Goal: Feedback & Contribution: Submit feedback/report problem

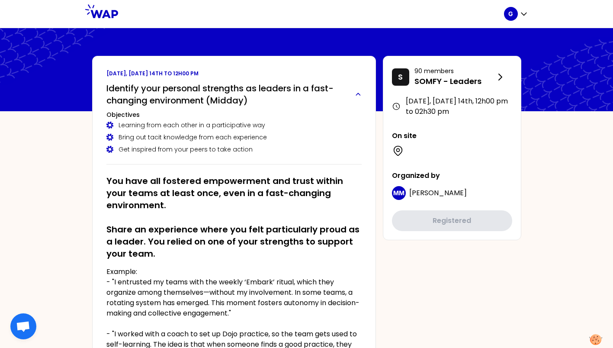
click at [186, 85] on h2 "Identify your personal strengths as leaders in a fast-changing environment (Mid…" at bounding box center [226, 94] width 241 height 24
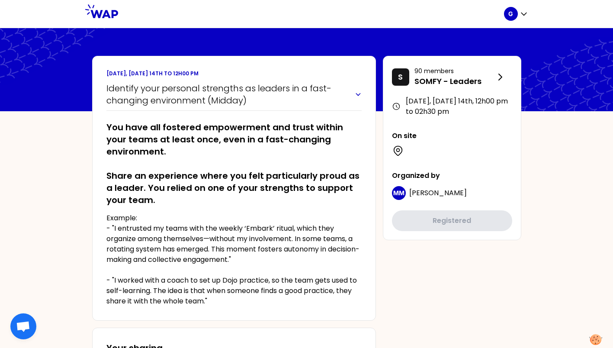
click at [186, 85] on h2 "Identify your personal strengths as leaders in a fast-changing environment (Mid…" at bounding box center [226, 94] width 241 height 24
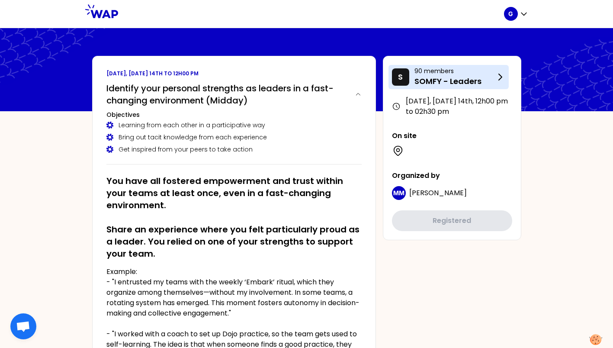
click at [471, 81] on p "SOMFY - Leaders" at bounding box center [454, 81] width 80 height 12
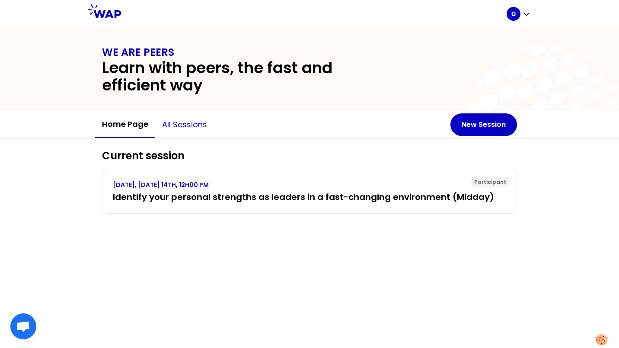
click at [185, 128] on button "All sessions" at bounding box center [184, 125] width 59 height 26
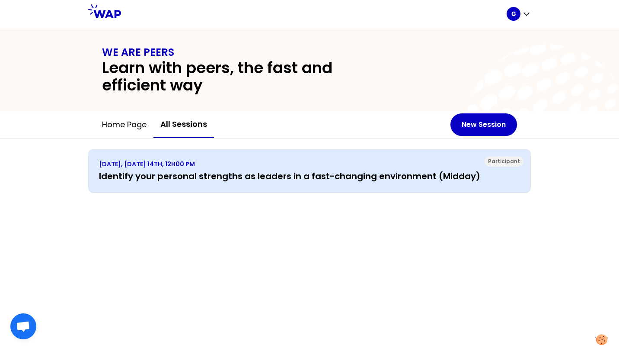
click at [213, 174] on h3 "Identify your personal strengths as leaders in a fast-changing environment (Mid…" at bounding box center [309, 176] width 421 height 12
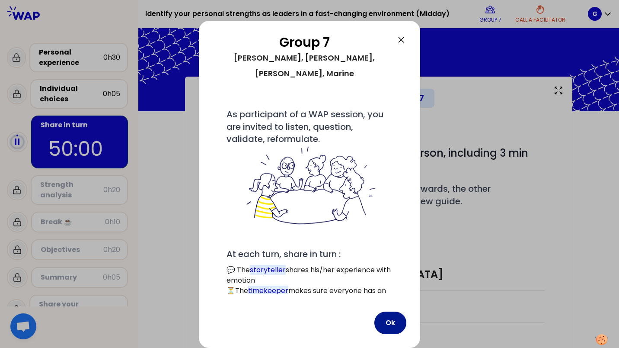
click at [387, 320] on button "Ok" at bounding box center [390, 322] width 32 height 22
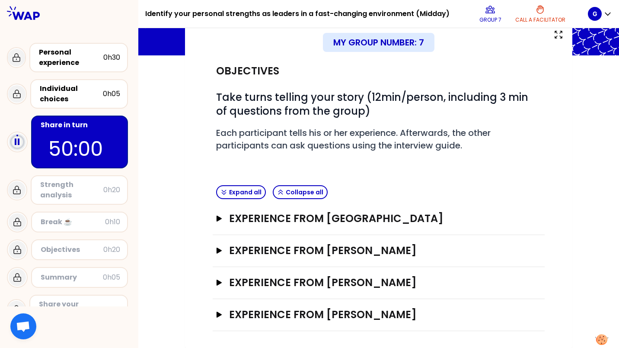
scroll to position [56, 0]
click at [219, 281] on icon "button" at bounding box center [219, 282] width 5 height 6
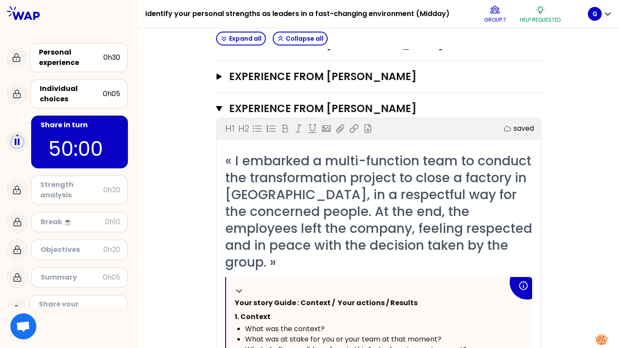
scroll to position [229, 0]
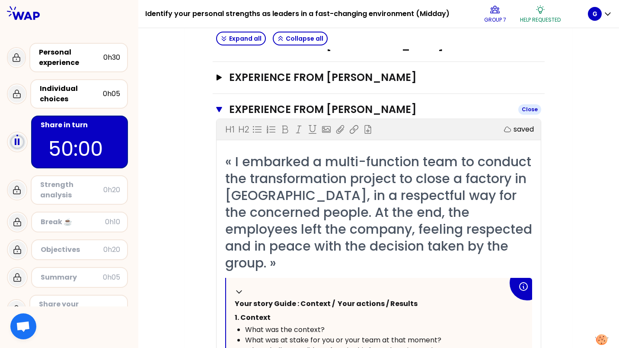
click at [218, 109] on icon "button" at bounding box center [219, 109] width 6 height 5
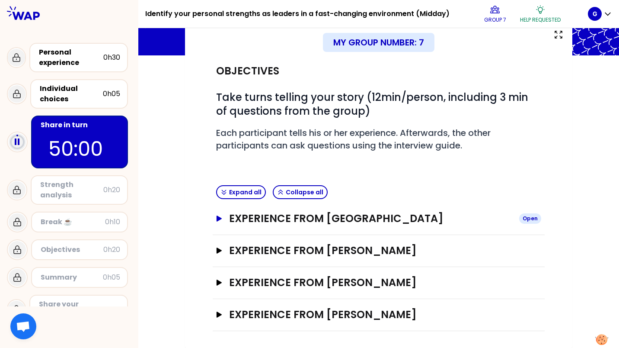
click at [218, 218] on icon "button" at bounding box center [219, 218] width 5 height 6
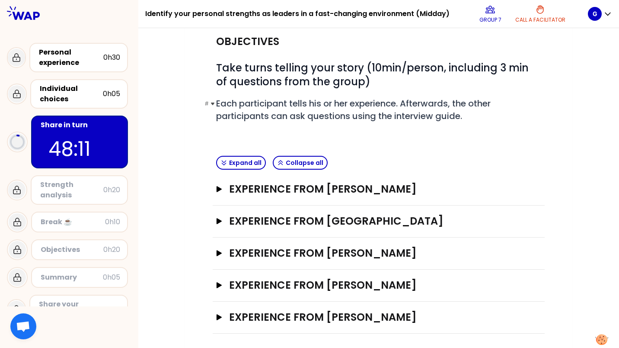
scroll to position [88, 0]
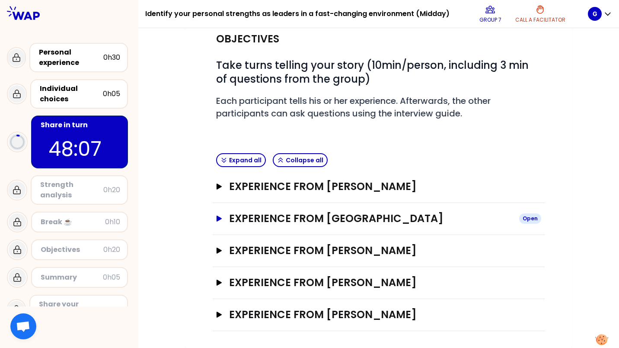
click at [220, 217] on icon "button" at bounding box center [219, 218] width 5 height 6
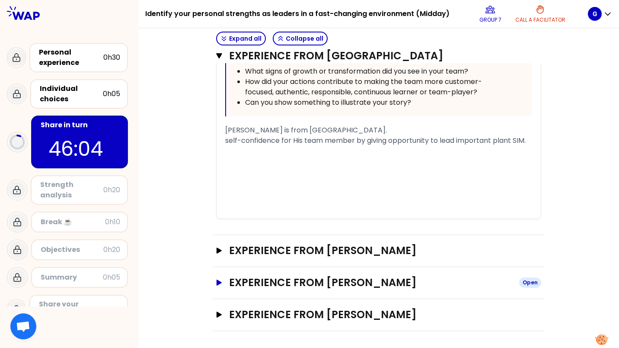
scroll to position [587, 0]
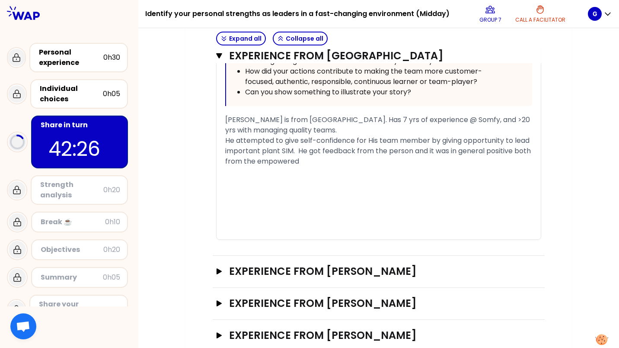
click at [12, 307] on div at bounding box center [69, 327] width 138 height 42
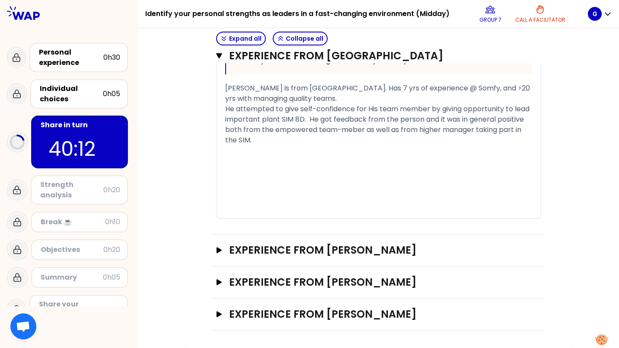
scroll to position [628, 0]
click at [220, 250] on icon "button" at bounding box center [219, 250] width 5 height 6
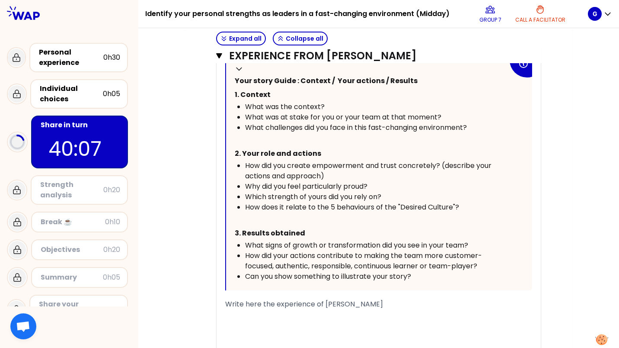
scroll to position [974, 0]
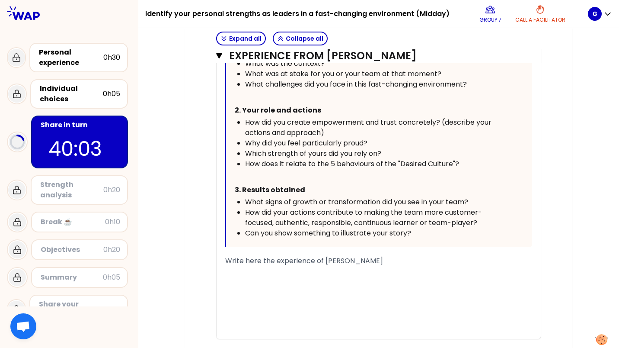
click at [329, 265] on span "Write here the experience of [PERSON_NAME]" at bounding box center [304, 260] width 158 height 10
drag, startPoint x: 225, startPoint y: 270, endPoint x: 414, endPoint y: 266, distance: 188.5
click at [414, 266] on div "Write here the experience of [PERSON_NAME]" at bounding box center [378, 260] width 307 height 10
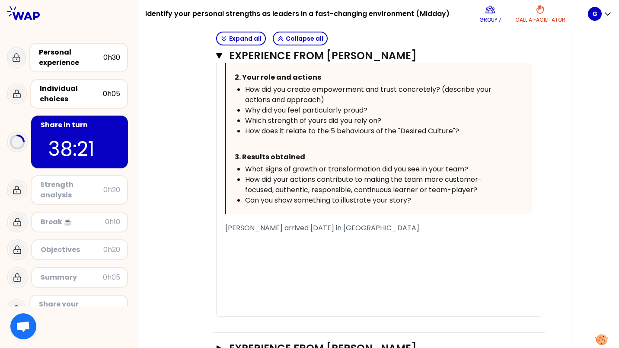
scroll to position [1017, 0]
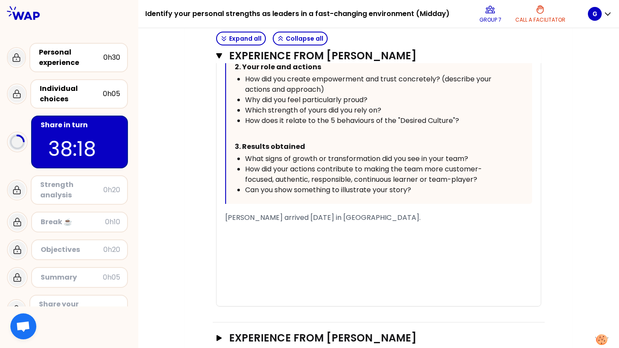
click at [319, 222] on span "[PERSON_NAME] arrived [DATE] in [GEOGRAPHIC_DATA]." at bounding box center [322, 217] width 195 height 10
click at [325, 222] on span "[PERSON_NAME] arrived [DATE] in [GEOGRAPHIC_DATA]." at bounding box center [322, 217] width 195 height 10
click at [470, 222] on span "[PERSON_NAME] arrived [DATE] in this position (arrived [DATE] in [GEOGRAPHIC_DA…" at bounding box center [375, 217] width 300 height 10
click at [262, 222] on span "[PERSON_NAME] arrived [DATE] in this position (arrived [DATE] in [GEOGRAPHIC_DA…" at bounding box center [376, 217] width 303 height 10
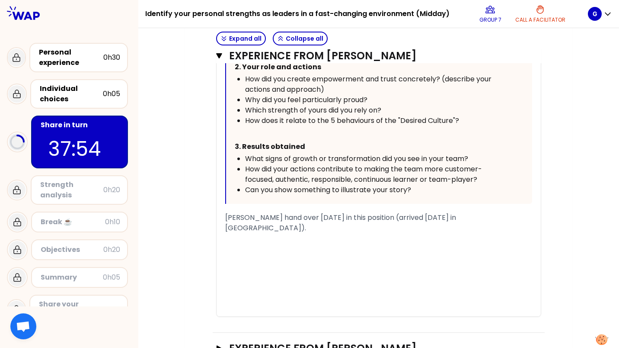
click at [331, 227] on span "[PERSON_NAME] hand over [DATE] in this position (arrived [DATE] in [GEOGRAPHIC_…" at bounding box center [341, 222] width 233 height 20
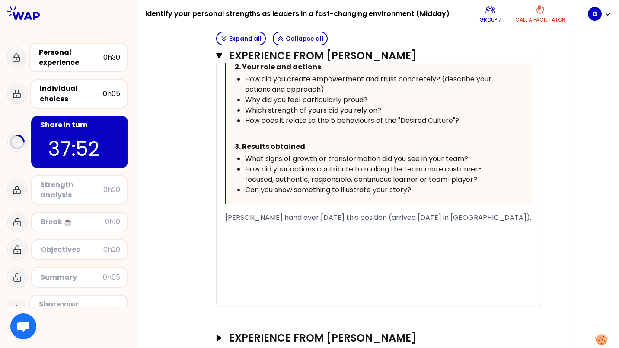
click at [483, 223] on div "[PERSON_NAME] hand over [DATE] this position (arrived [DATE] in [GEOGRAPHIC_DAT…" at bounding box center [378, 217] width 307 height 10
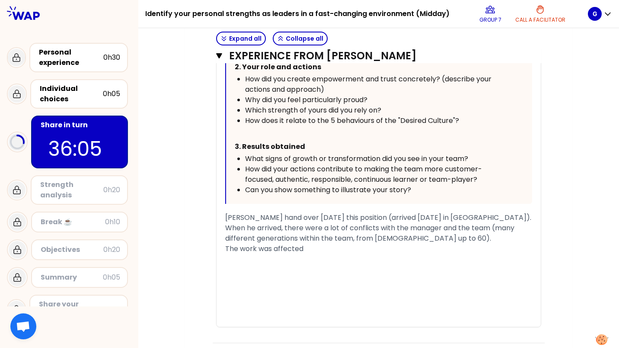
drag, startPoint x: 258, startPoint y: 259, endPoint x: 274, endPoint y: 268, distance: 19.0
click at [258, 253] on span "The work was affected" at bounding box center [264, 248] width 78 height 10
click at [366, 254] on div "The work performance was affected" at bounding box center [378, 248] width 307 height 10
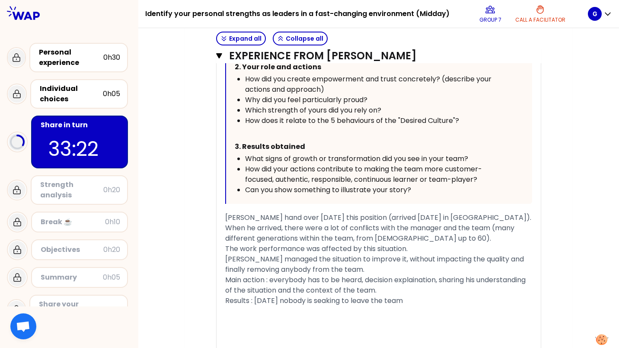
click at [428, 295] on span "Main action : everybody has to be heard, decision explaination, sharing his und…" at bounding box center [376, 285] width 302 height 20
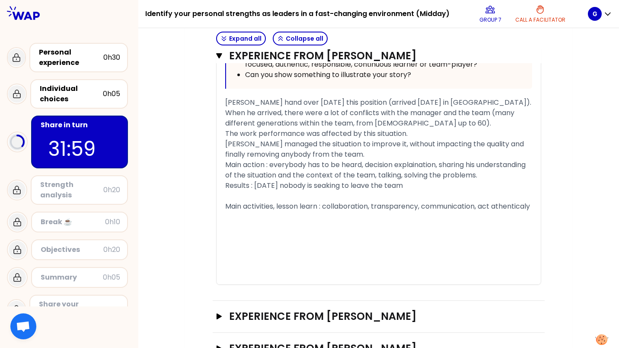
scroll to position [1147, 0]
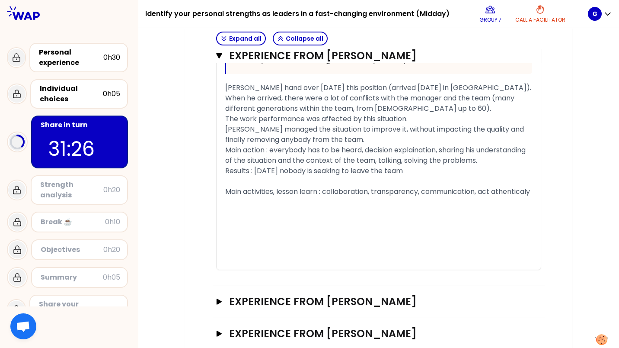
click at [225, 176] on span "Results : [DATE] nobody is seaking to leave the team" at bounding box center [314, 171] width 178 height 10
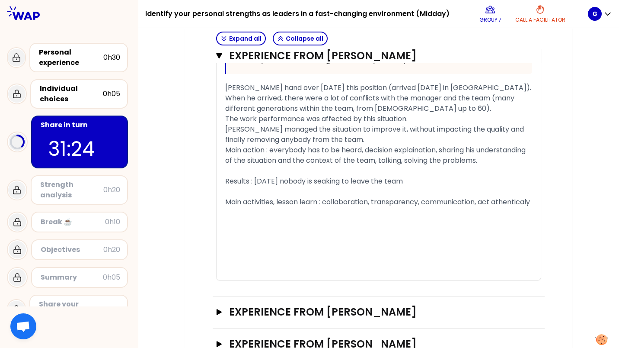
click at [416, 186] on div "Results : [DATE] nobody is seaking to leave the team" at bounding box center [378, 181] width 307 height 10
click at [402, 186] on span "Results : [DATE] nobody is seaking to leave the team within 3 to 6 months" at bounding box center [349, 181] width 248 height 10
click at [485, 186] on div "Results : [DATE] nobody is seaking to leave the team, within 3 to 6 months" at bounding box center [378, 181] width 307 height 10
click at [489, 93] on div "[PERSON_NAME] hand over [DATE] this position (arrived [DATE] in [GEOGRAPHIC_DAT…" at bounding box center [378, 88] width 307 height 10
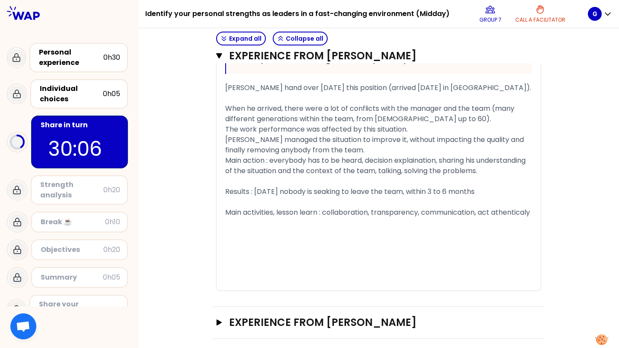
click at [474, 93] on span "[PERSON_NAME] hand over [DATE] this position (arrived [DATE] in [GEOGRAPHIC_DAT…" at bounding box center [378, 88] width 306 height 10
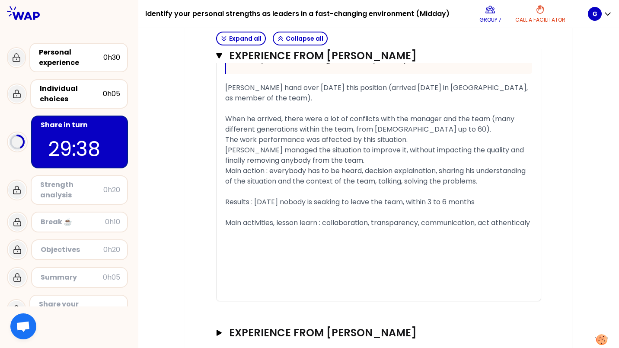
click at [264, 269] on div "﻿" at bounding box center [378, 264] width 307 height 10
click at [260, 290] on div "﻿" at bounding box center [378, 285] width 307 height 10
click at [259, 300] on div "﻿" at bounding box center [378, 295] width 307 height 10
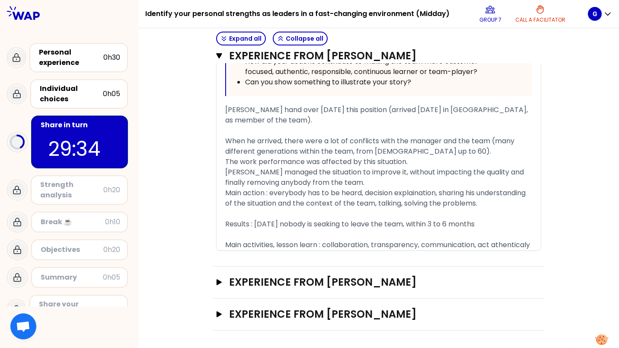
scroll to position [1145, 0]
click at [222, 282] on icon "button" at bounding box center [219, 282] width 7 height 6
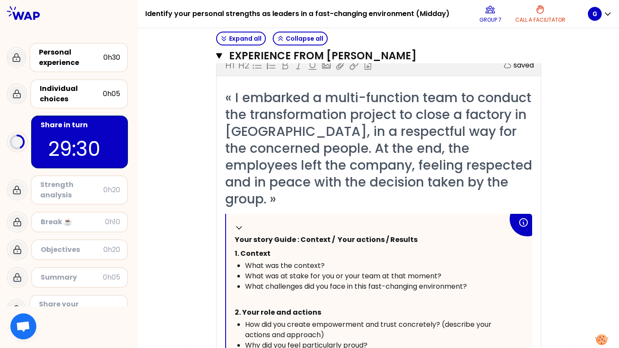
scroll to position [1361, 0]
click at [238, 228] on icon at bounding box center [239, 227] width 9 height 9
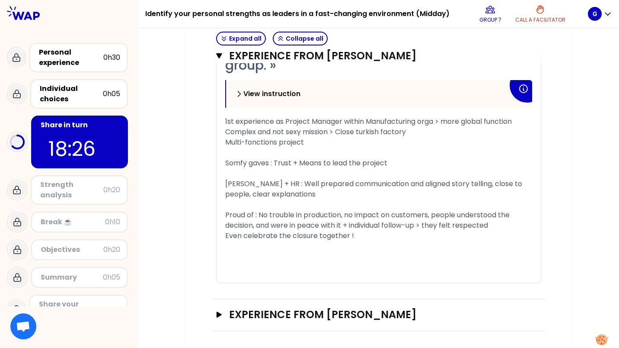
scroll to position [1499, 0]
click at [296, 173] on div "﻿" at bounding box center [378, 173] width 307 height 10
click at [222, 313] on icon "button" at bounding box center [219, 314] width 7 height 6
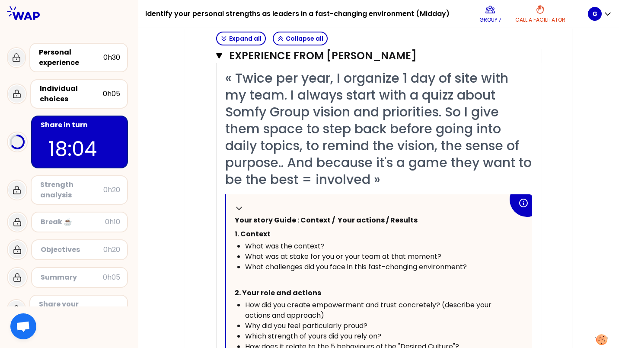
scroll to position [1792, 0]
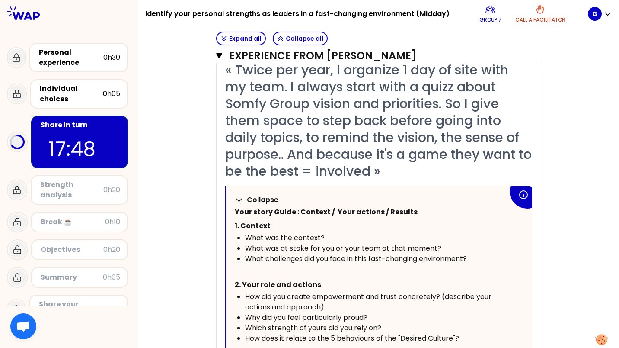
click at [237, 201] on icon at bounding box center [238, 200] width 5 height 3
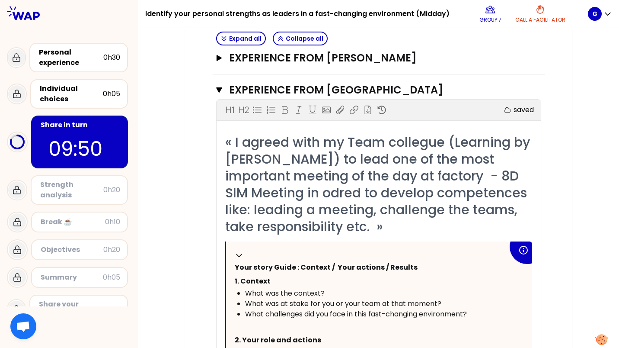
scroll to position [173, 0]
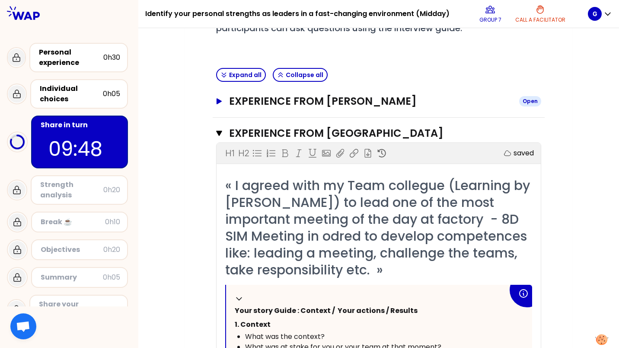
click at [219, 100] on icon "button" at bounding box center [219, 101] width 5 height 6
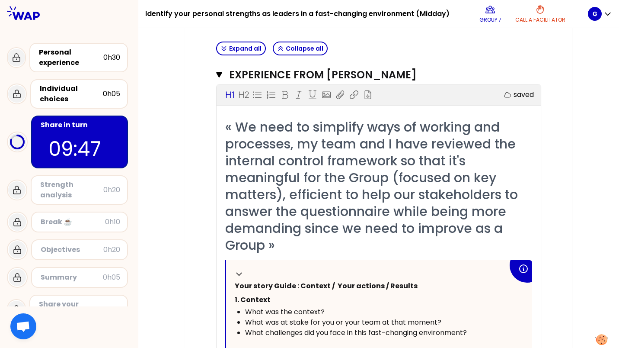
scroll to position [216, 0]
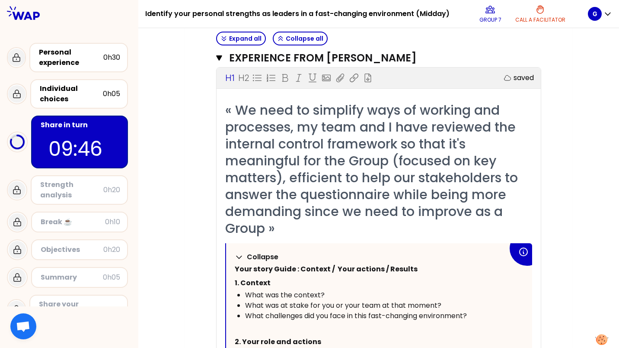
click at [240, 257] on icon at bounding box center [238, 257] width 5 height 3
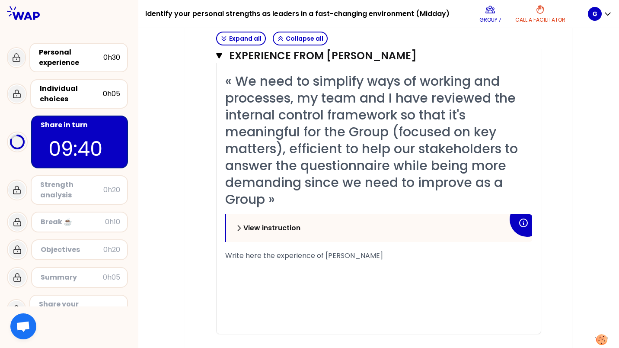
scroll to position [249, 0]
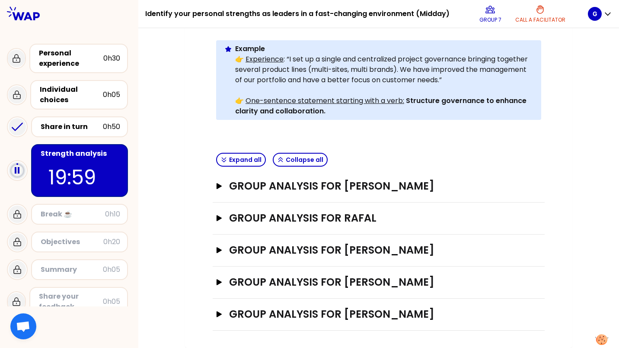
scroll to position [206, 0]
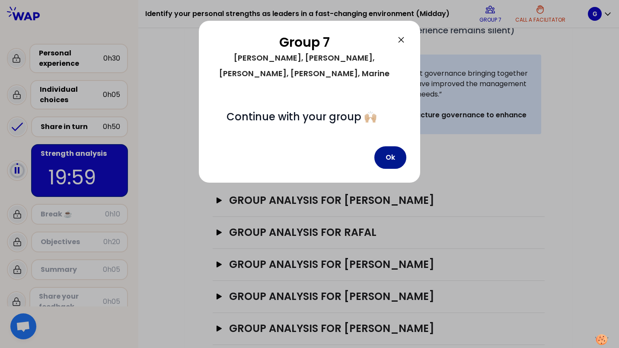
click at [386, 146] on button "Ok" at bounding box center [390, 157] width 32 height 22
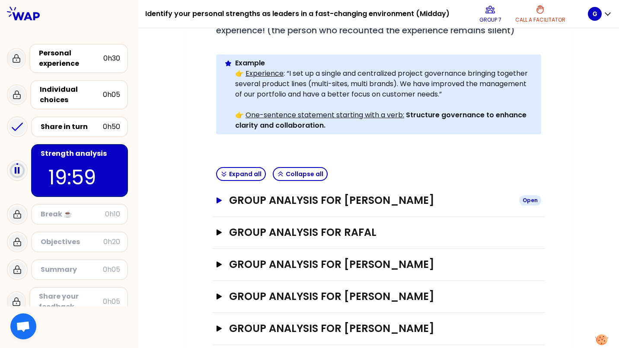
click at [226, 193] on button "Group analysis for [PERSON_NAME] Open" at bounding box center [378, 200] width 325 height 14
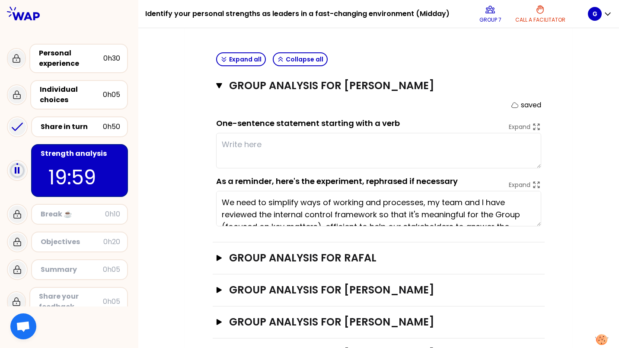
scroll to position [335, 0]
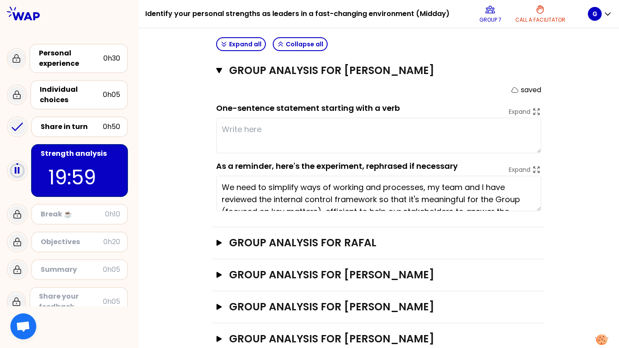
click at [540, 196] on textarea "We need to simplify ways of working and processes, my team and I have reviewed …" at bounding box center [378, 193] width 325 height 35
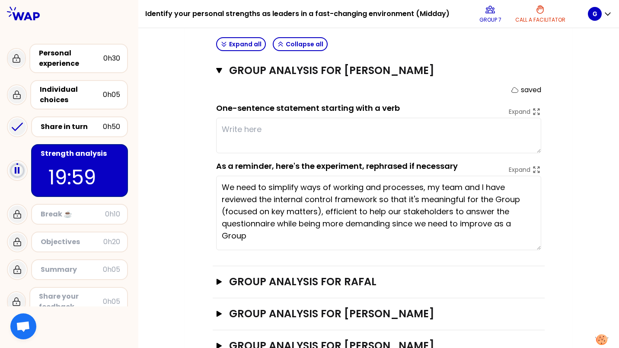
drag, startPoint x: 537, startPoint y: 195, endPoint x: 540, endPoint y: 234, distance: 39.5
click at [540, 234] on textarea "We need to simplify ways of working and processes, my team and I have reviewed …" at bounding box center [378, 213] width 325 height 74
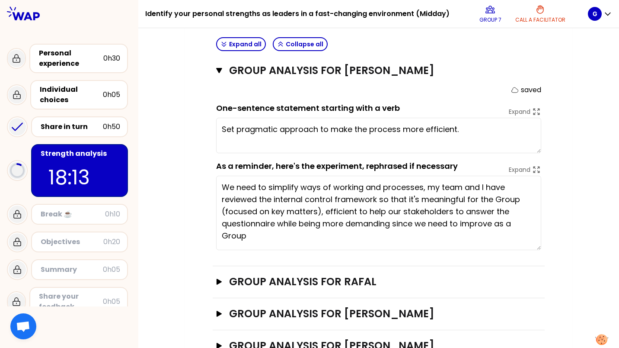
type textarea "Set pragmatic approach to make the process more efficient."
click at [218, 310] on icon "button" at bounding box center [219, 313] width 5 height 6
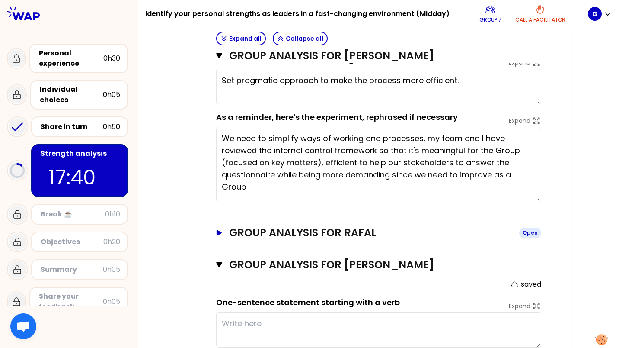
scroll to position [379, 0]
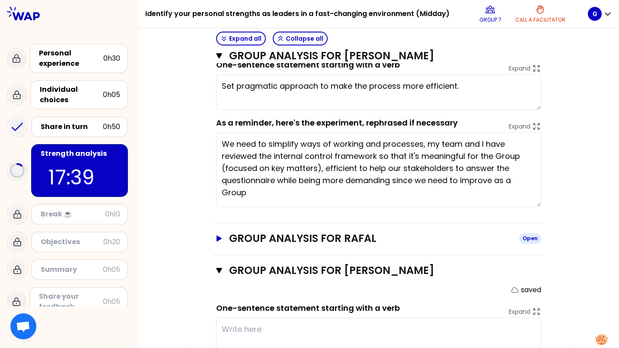
click at [219, 235] on icon "button" at bounding box center [219, 238] width 5 height 6
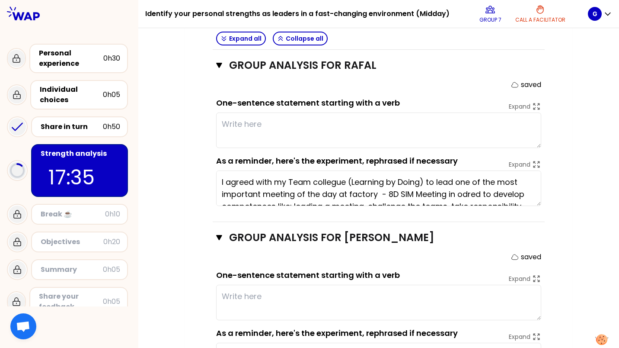
scroll to position [508, 0]
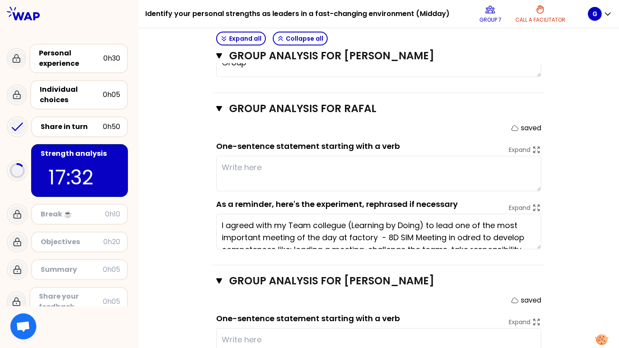
click at [271, 156] on textarea at bounding box center [378, 173] width 325 height 35
click at [268, 160] on textarea at bounding box center [378, 173] width 325 height 35
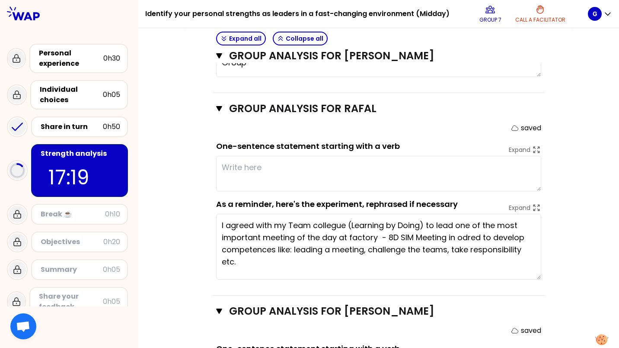
drag, startPoint x: 536, startPoint y: 233, endPoint x: 539, endPoint y: 264, distance: 30.8
click at [539, 264] on textarea "I agreed with my Team collegue (Learning by Doing) to lead one of the most impo…" at bounding box center [378, 247] width 325 height 66
drag, startPoint x: 249, startPoint y: 152, endPoint x: 252, endPoint y: 157, distance: 6.0
click at [249, 156] on textarea "Empowing" at bounding box center [378, 173] width 325 height 35
click at [294, 156] on textarea "Empowering" at bounding box center [378, 173] width 325 height 35
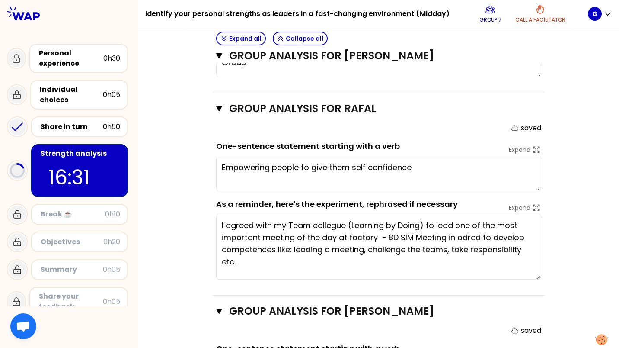
click at [320, 156] on textarea "Empowering people to give them self confidence" at bounding box center [378, 173] width 325 height 35
click at [321, 156] on textarea "Empowering people to give them self confidence" at bounding box center [378, 173] width 325 height 35
click at [432, 156] on textarea "Empowering people to develop self confidence" at bounding box center [378, 173] width 325 height 35
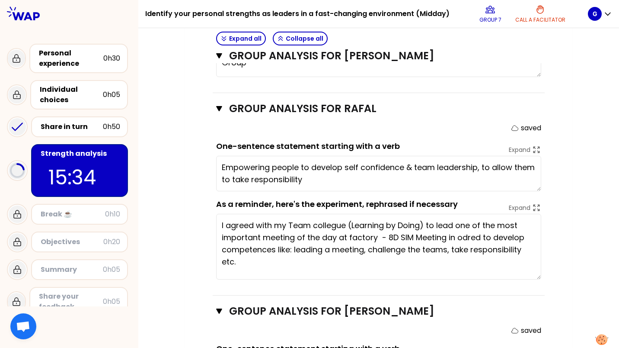
click at [221, 156] on textarea "Empowering people to develop self confidence & team leadership, to allow them t…" at bounding box center [378, 173] width 325 height 35
click at [271, 156] on textarea "Empowering people to develop self confidence & team leadership, to allow them t…" at bounding box center [378, 173] width 325 height 35
drag, startPoint x: 222, startPoint y: 156, endPoint x: 493, endPoint y: 150, distance: 271.6
click at [493, 156] on textarea "Empowering our people to develop self confidence & team leadership, to allow th…" at bounding box center [378, 173] width 325 height 35
drag, startPoint x: 342, startPoint y: 164, endPoint x: 493, endPoint y: 152, distance: 151.8
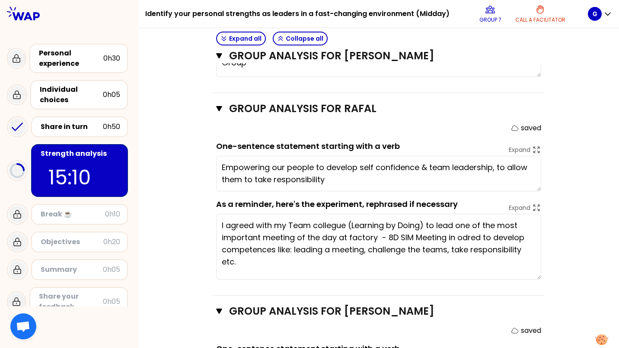
click at [493, 156] on textarea "Empowering our people to develop self confidence & team leadership, to allow th…" at bounding box center [378, 173] width 325 height 35
type textarea "Empowering our people to develop self confidence & team leadership !"
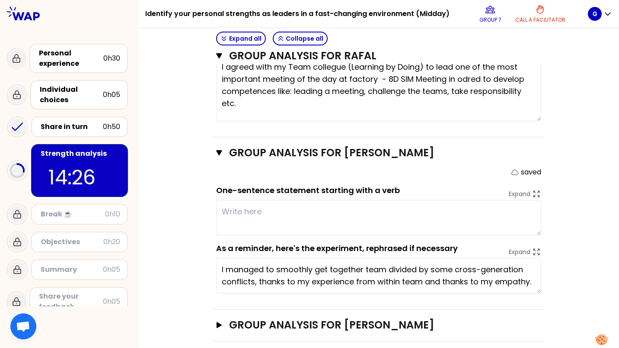
scroll to position [695, 0]
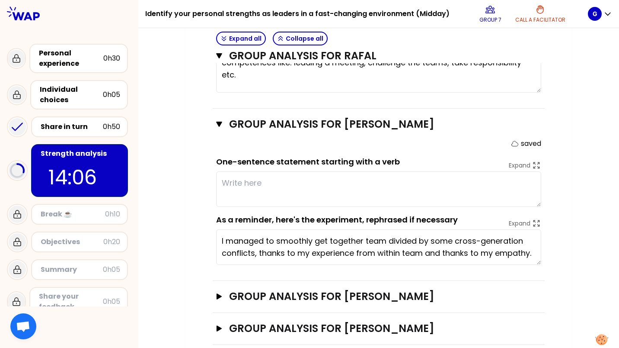
type textarea "K"
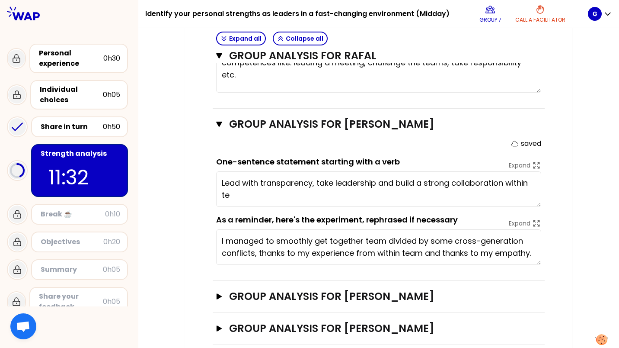
type textarea "Lead with transparency, take leadership and build a strong collaboration within…"
type textarea "Empowering our people to develop self confidence & team leadership !"
click at [218, 121] on icon "button" at bounding box center [219, 123] width 6 height 5
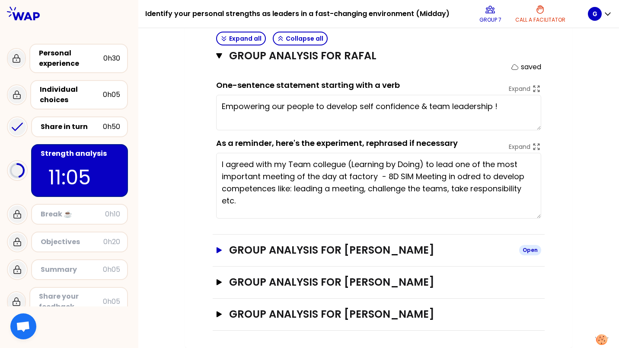
scroll to position [555, 0]
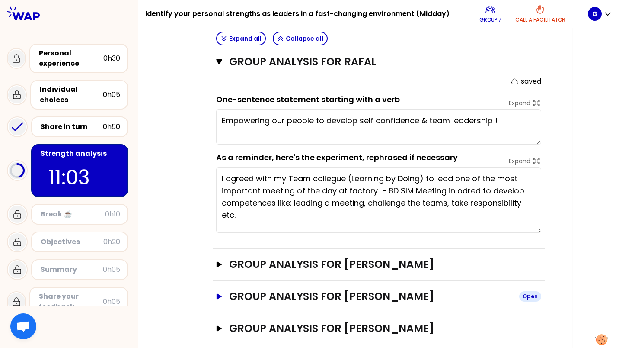
click at [219, 293] on icon "button" at bounding box center [219, 296] width 7 height 6
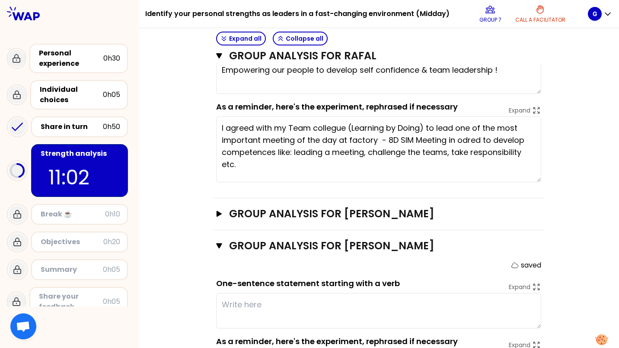
scroll to position [695, 0]
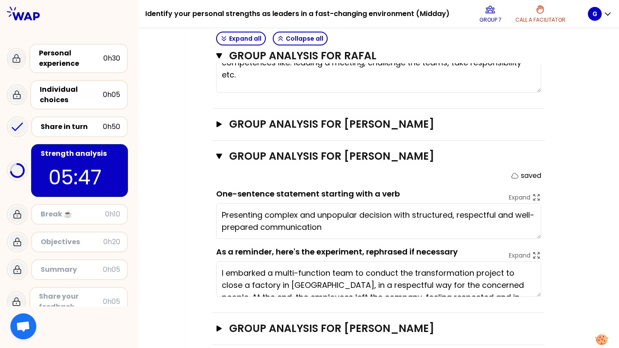
type textarea "Presenting complex and unpopular decision with structured, respectful and well-…"
click at [220, 153] on icon "button" at bounding box center [219, 156] width 6 height 7
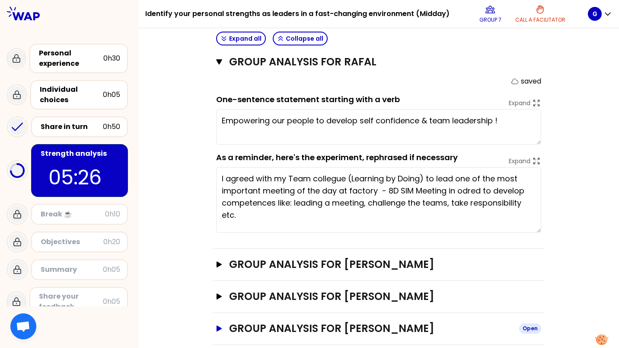
click at [217, 325] on icon "button" at bounding box center [219, 328] width 5 height 6
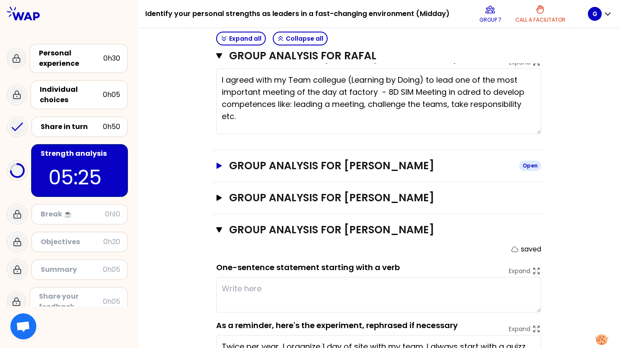
scroll to position [695, 0]
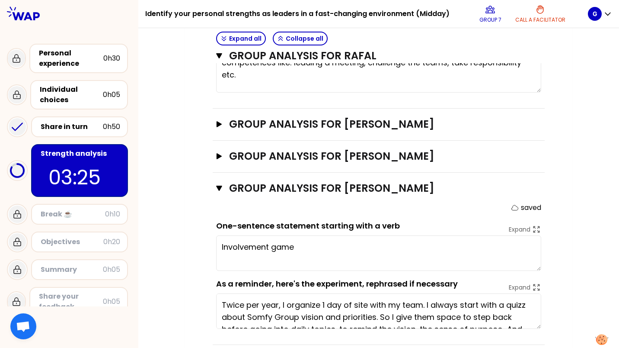
type textarea "Involvement gam"
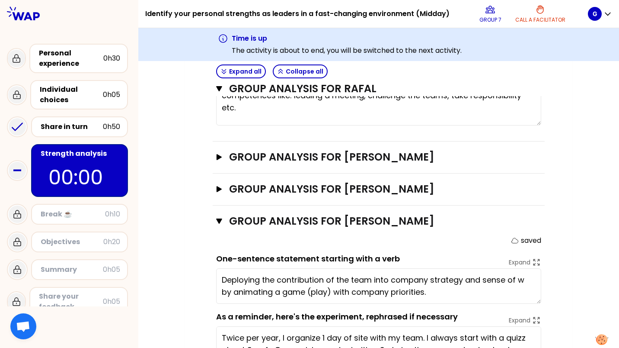
type textarea "Deploying the contribution of the team into company strategy and sense of work …"
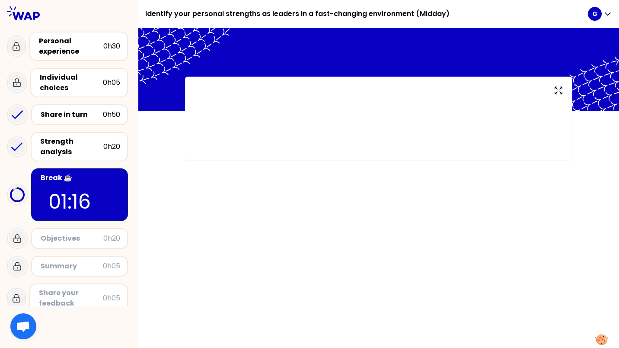
scroll to position [21, 0]
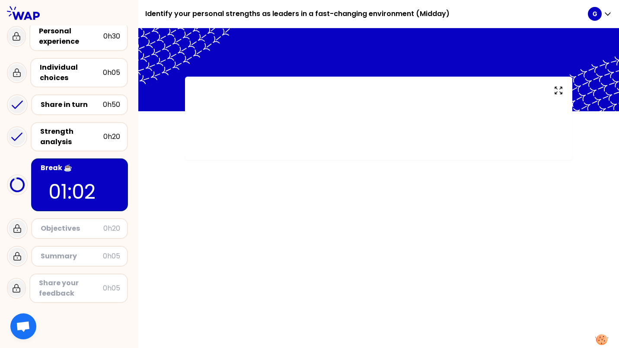
click at [102, 261] on div "Summary 0h05" at bounding box center [79, 256] width 81 height 12
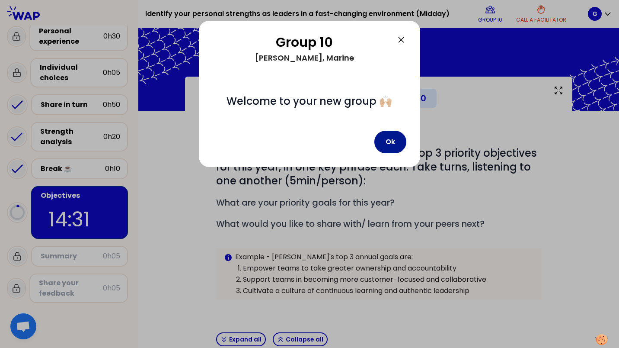
click at [393, 144] on button "Ok" at bounding box center [390, 142] width 32 height 22
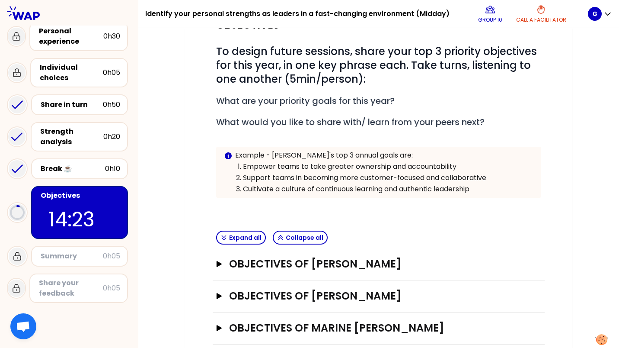
scroll to position [114, 0]
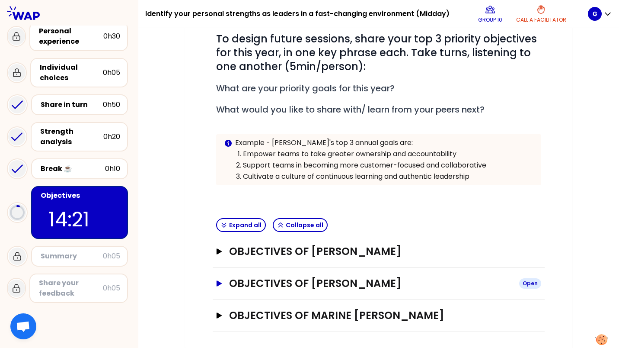
click at [284, 281] on h3 "Objectives of [PERSON_NAME]" at bounding box center [370, 283] width 283 height 14
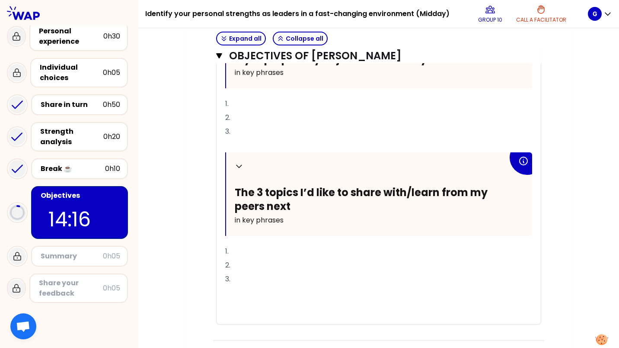
scroll to position [457, 0]
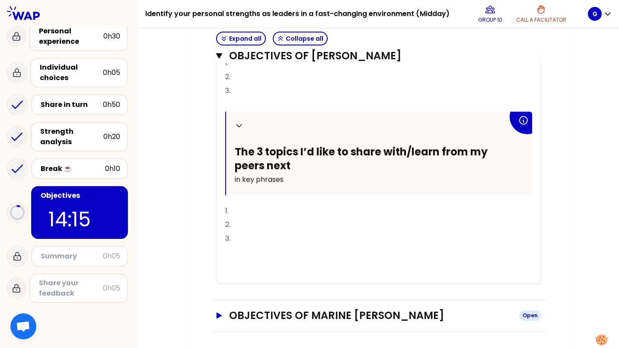
click at [276, 314] on h3 "Objectives of Marine [PERSON_NAME]" at bounding box center [370, 315] width 283 height 14
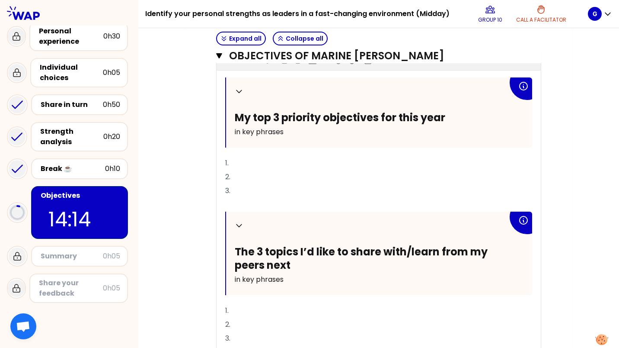
scroll to position [760, 0]
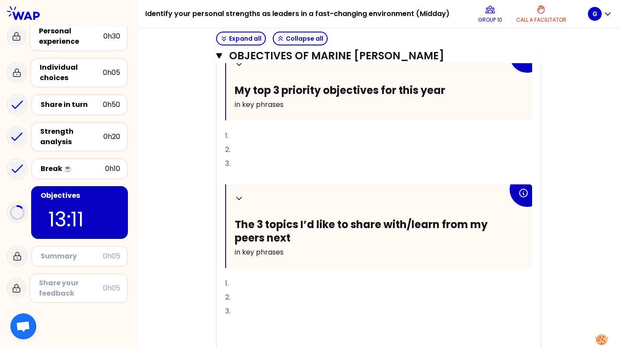
click at [258, 133] on p "1." at bounding box center [378, 136] width 307 height 14
click at [271, 145] on p "2." at bounding box center [378, 150] width 307 height 14
click at [231, 134] on span "1. CoDev sessions implemenation with Methodology" at bounding box center [312, 136] width 174 height 10
click at [291, 144] on p "2." at bounding box center [378, 150] width 307 height 14
click at [258, 147] on p "2." at bounding box center [378, 150] width 307 height 14
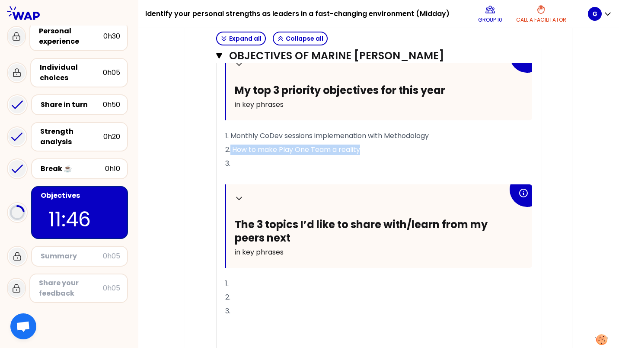
drag, startPoint x: 361, startPoint y: 148, endPoint x: 230, endPoint y: 151, distance: 131.0
click at [230, 151] on span "2. How to make Play One Team a reality" at bounding box center [292, 149] width 135 height 10
click at [235, 160] on p "3." at bounding box center [378, 163] width 307 height 14
click at [279, 147] on span "2. How to make Play One Team a reality" at bounding box center [292, 149] width 135 height 10
click at [334, 151] on span "2. How to make "Play One Team a reality" at bounding box center [293, 149] width 137 height 10
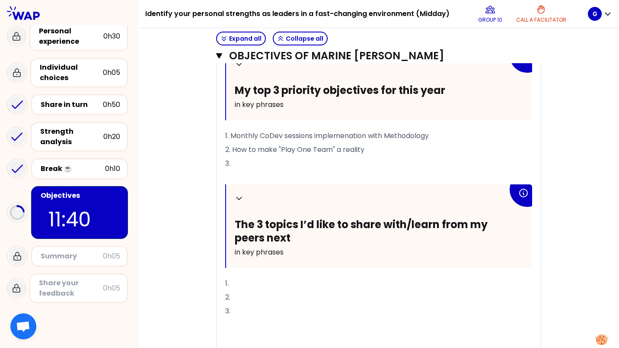
click at [253, 157] on p "3." at bounding box center [378, 163] width 307 height 14
click at [309, 164] on span "3. How bringing simplicuty in our process ?" at bounding box center [296, 163] width 143 height 10
click at [259, 281] on p "1." at bounding box center [378, 283] width 307 height 14
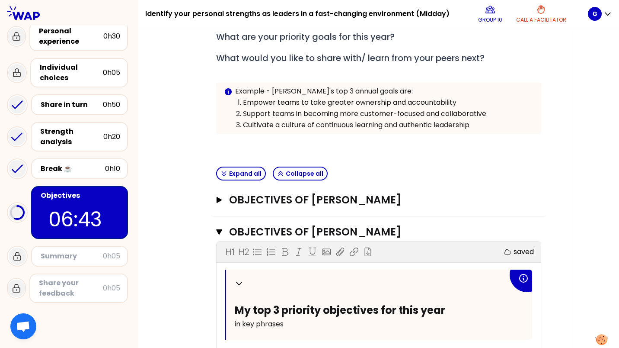
scroll to position [155, 0]
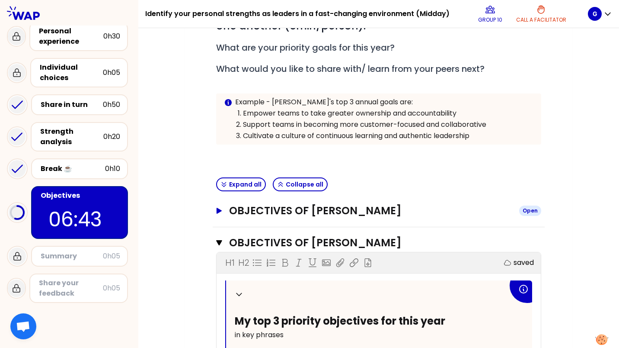
click at [221, 209] on icon "button" at bounding box center [219, 211] width 5 height 6
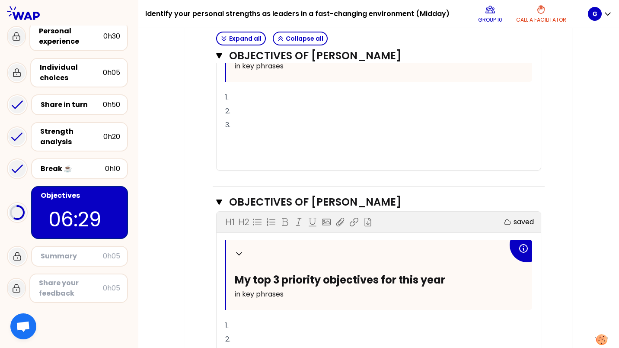
scroll to position [587, 0]
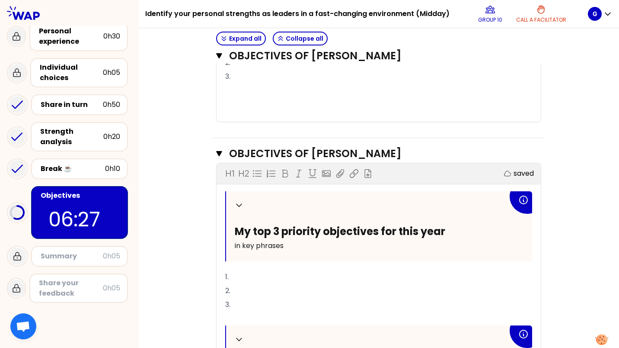
click at [245, 270] on p "1." at bounding box center [378, 277] width 307 height 14
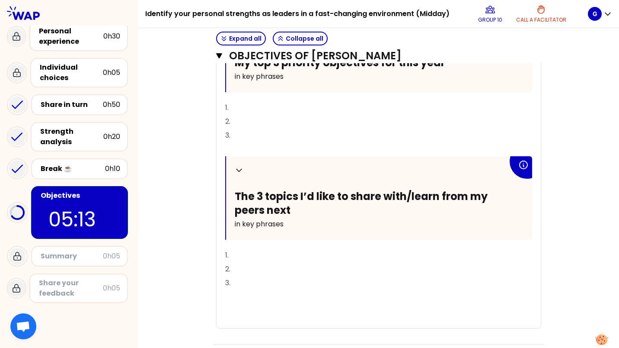
scroll to position [328, 0]
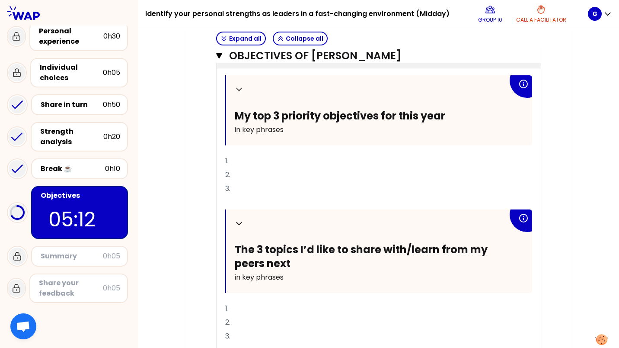
click at [266, 154] on p "1." at bounding box center [378, 161] width 307 height 14
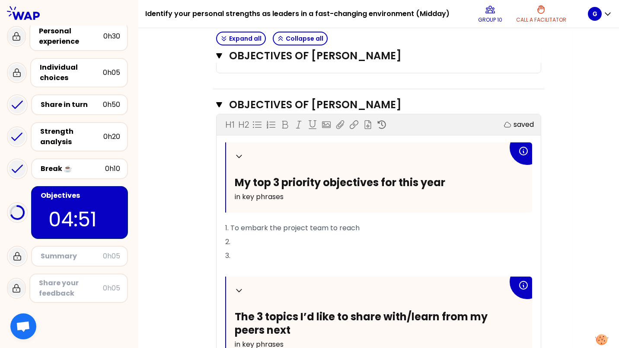
scroll to position [674, 0]
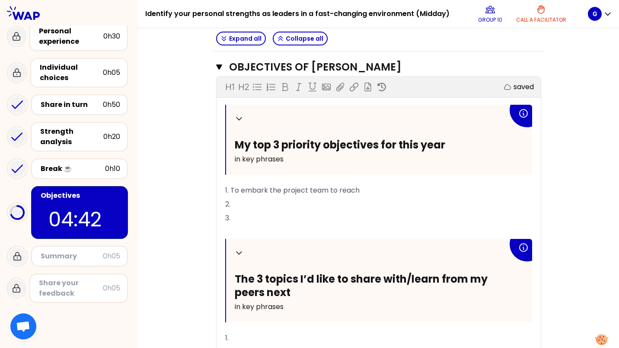
drag, startPoint x: 371, startPoint y: 188, endPoint x: 230, endPoint y: 192, distance: 141.0
click at [230, 192] on p "1. To embark the project team to reach" at bounding box center [378, 190] width 307 height 14
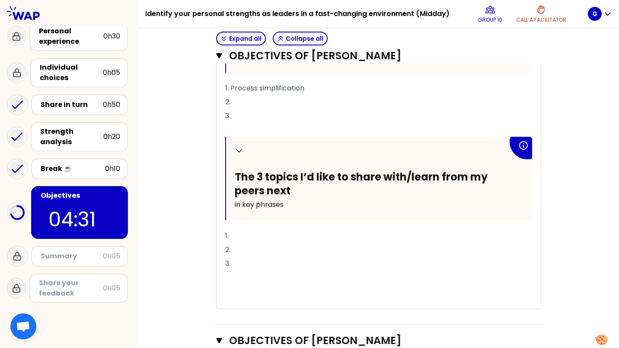
scroll to position [328, 0]
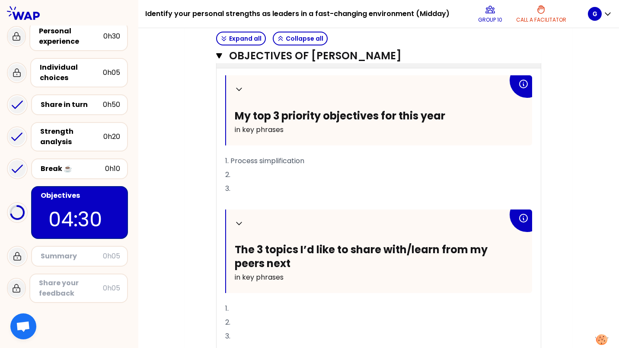
click at [244, 171] on p "2." at bounding box center [378, 175] width 307 height 14
click at [312, 160] on p "1. Process simplification" at bounding box center [378, 161] width 307 height 14
click at [251, 173] on span "2. Embed team in Play 2030" at bounding box center [271, 174] width 93 height 10
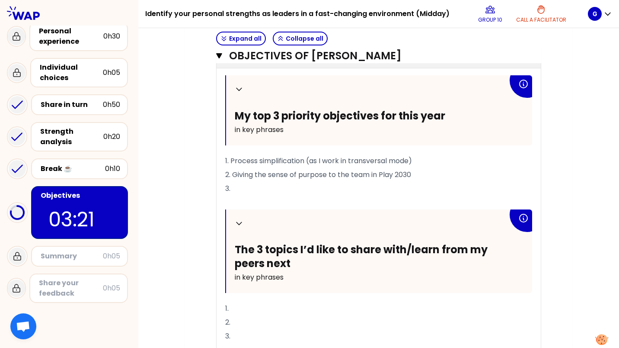
click at [373, 175] on span "2. Giving the sense of purpose to the team in Play 2030" at bounding box center [318, 174] width 186 height 10
click at [425, 176] on p "2. Giving the sense of purpose to the team in Play 2030" at bounding box center [378, 175] width 307 height 14
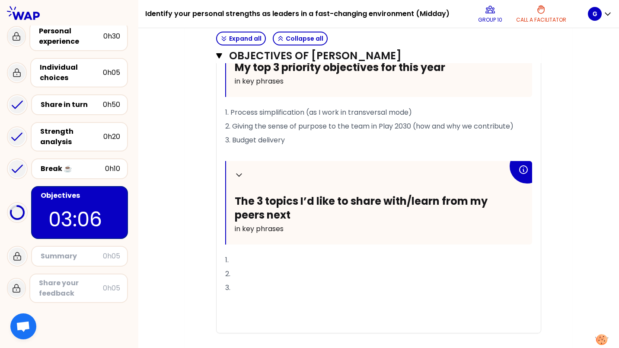
scroll to position [366, 0]
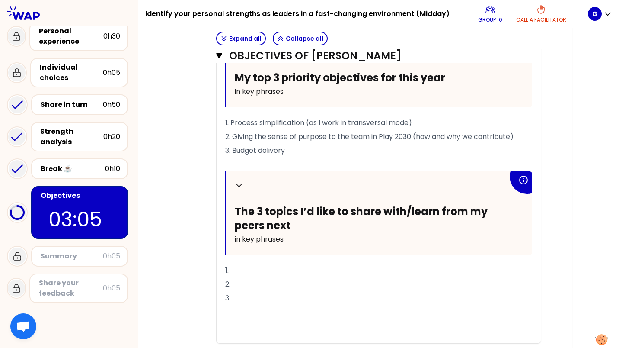
click at [249, 269] on p "1." at bounding box center [378, 270] width 307 height 14
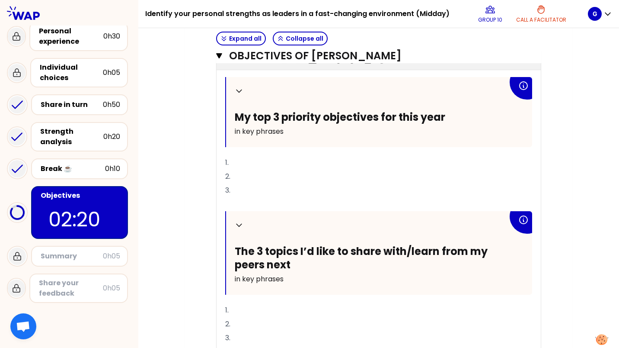
scroll to position [712, 0]
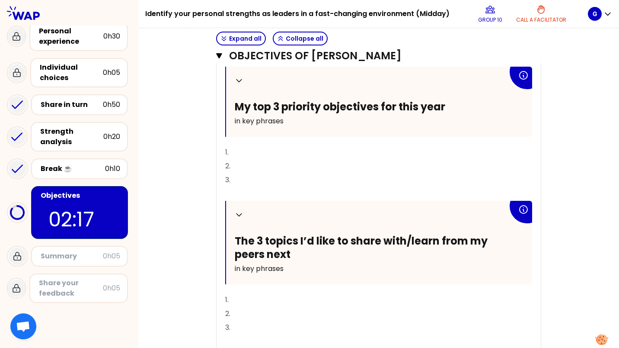
click at [255, 300] on p "1." at bounding box center [378, 300] width 307 height 14
click at [273, 149] on p "1." at bounding box center [378, 152] width 307 height 14
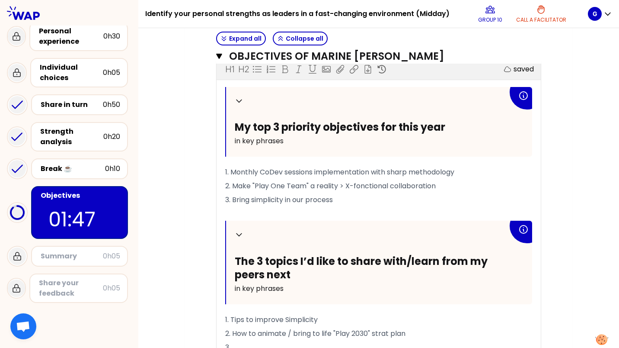
scroll to position [1057, 0]
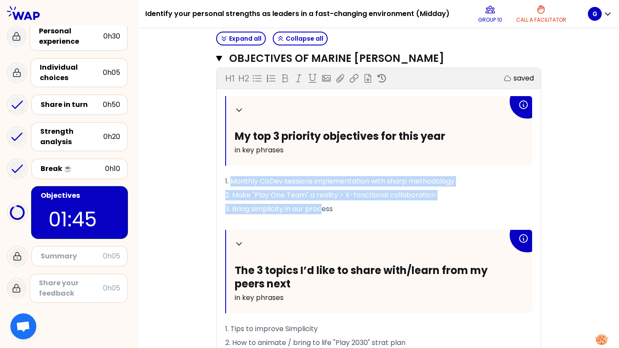
drag, startPoint x: 233, startPoint y: 181, endPoint x: 324, endPoint y: 211, distance: 95.6
click at [324, 211] on div "Collapse My top 3 priority objectives for this year in key phrases 1. Monthly C…" at bounding box center [378, 249] width 307 height 306
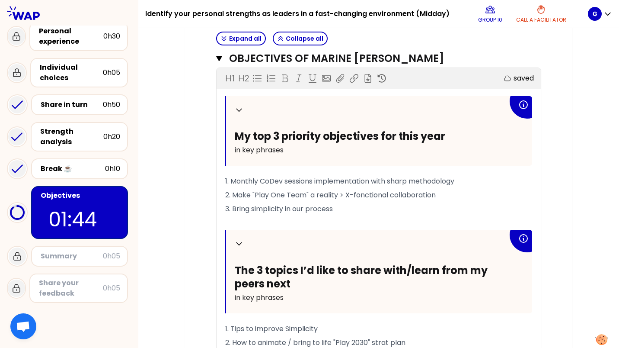
click at [345, 211] on p "3. Bring simplicity in our process" at bounding box center [378, 209] width 307 height 14
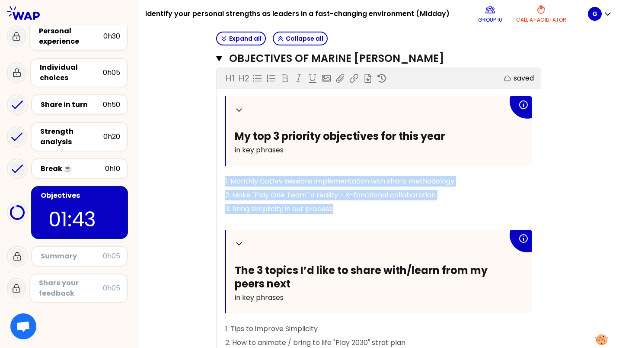
drag, startPoint x: 343, startPoint y: 211, endPoint x: 211, endPoint y: 184, distance: 135.0
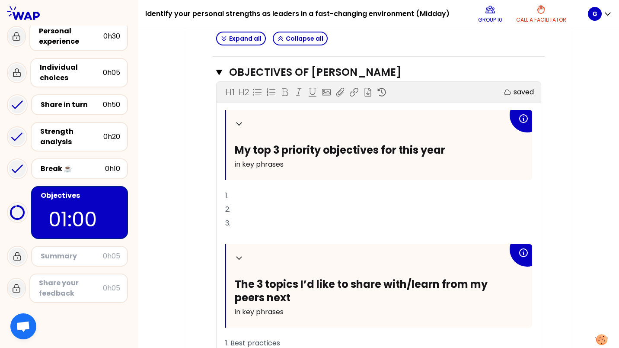
scroll to position [625, 0]
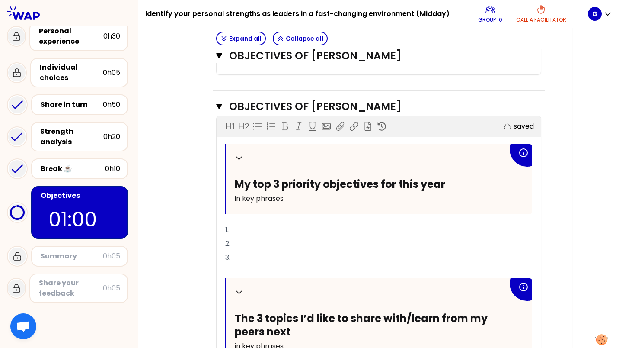
click at [238, 193] on div "Collapse My top 3 priority objectives for this year in key phrases 1. 2. 3. ﻿ C…" at bounding box center [378, 297] width 307 height 306
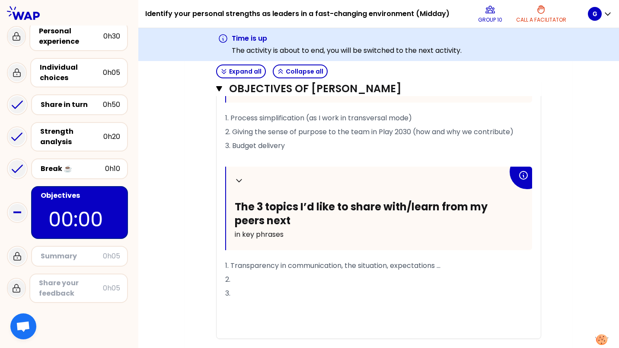
scroll to position [406, 0]
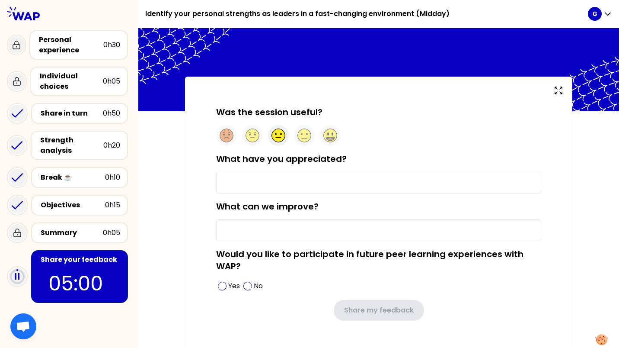
click at [276, 137] on icon at bounding box center [278, 135] width 13 height 13
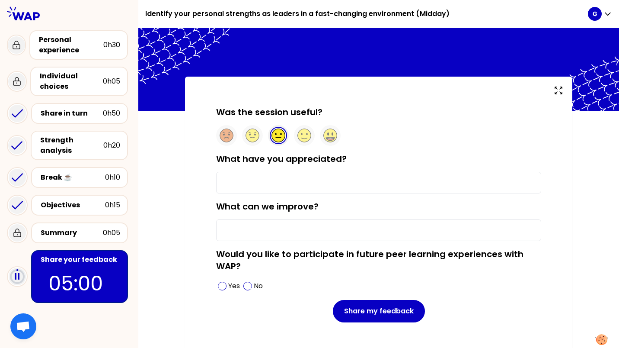
click at [244, 224] on input "What can we improve?" at bounding box center [378, 230] width 325 height 22
type input "timing, to be less optimistic within the time slot"
click at [281, 183] on input "What have you appreciated?" at bounding box center [378, 183] width 325 height 22
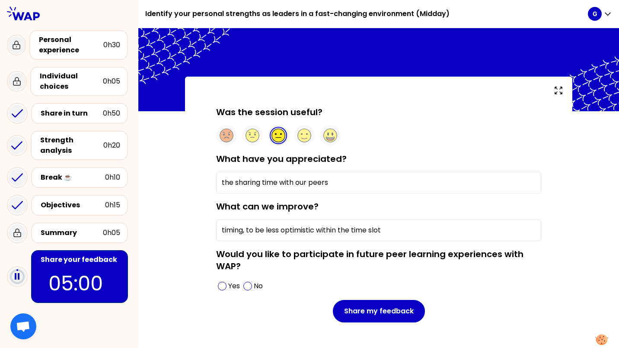
type input "the sharing time with our peers"
click at [402, 230] on input "timing, to be less optimistic within the time slot" at bounding box center [378, 230] width 325 height 22
type input "timing, to be less optimistic within the time slot (less subjects in the the sa…"
click at [227, 284] on div "Yes" at bounding box center [229, 286] width 26 height 14
click at [256, 287] on p "No" at bounding box center [258, 286] width 9 height 10
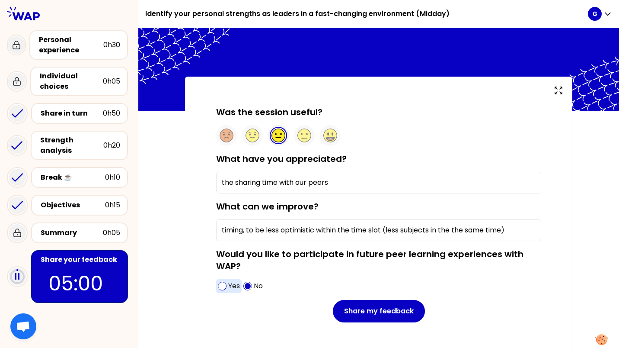
click at [230, 285] on p "Yes" at bounding box center [234, 286] width 12 height 10
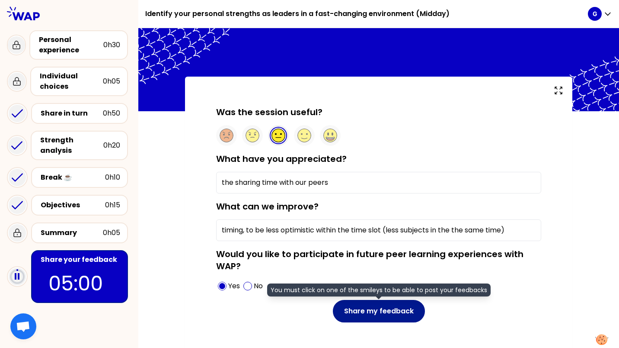
click at [390, 316] on button "Share my feedback" at bounding box center [379, 311] width 92 height 22
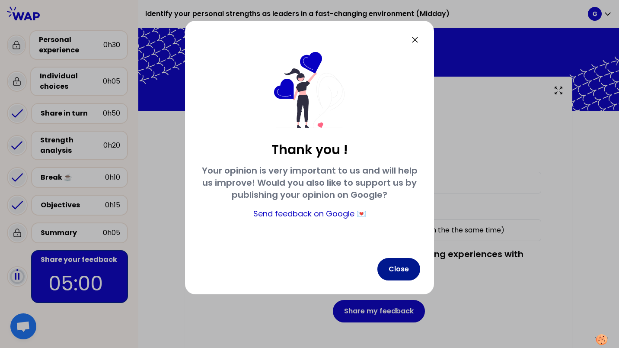
click at [400, 268] on button "Close" at bounding box center [398, 269] width 43 height 22
